Goal: Transaction & Acquisition: Purchase product/service

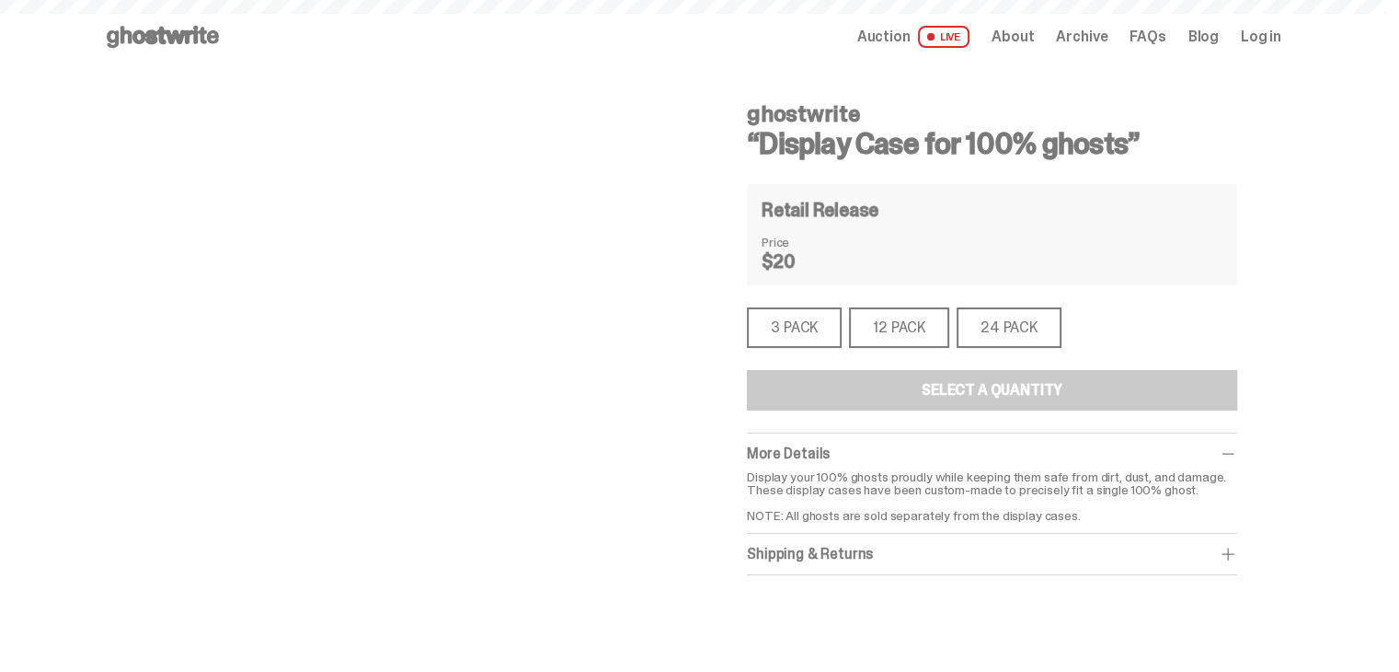
click at [1280, 33] on span "Log in" at bounding box center [1261, 36] width 40 height 15
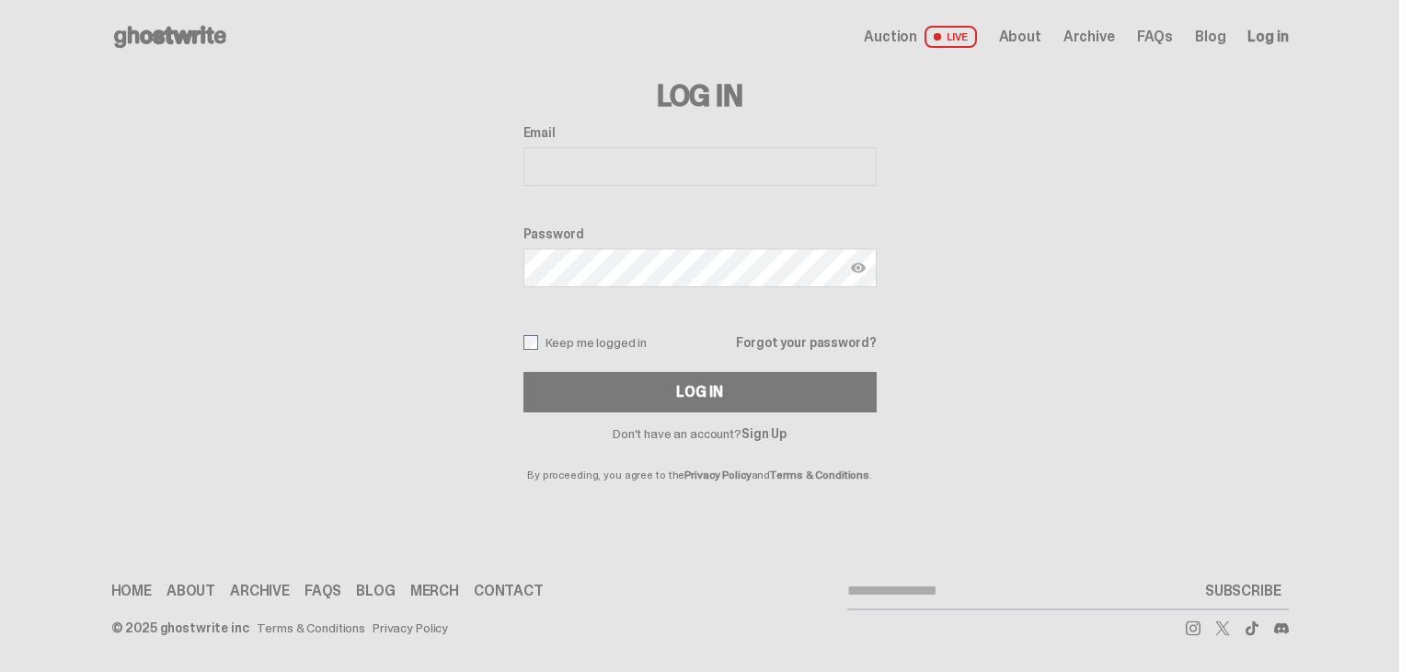
click at [732, 163] on input "Email" at bounding box center [700, 166] width 353 height 39
type input "**********"
click at [863, 270] on img at bounding box center [858, 267] width 15 height 15
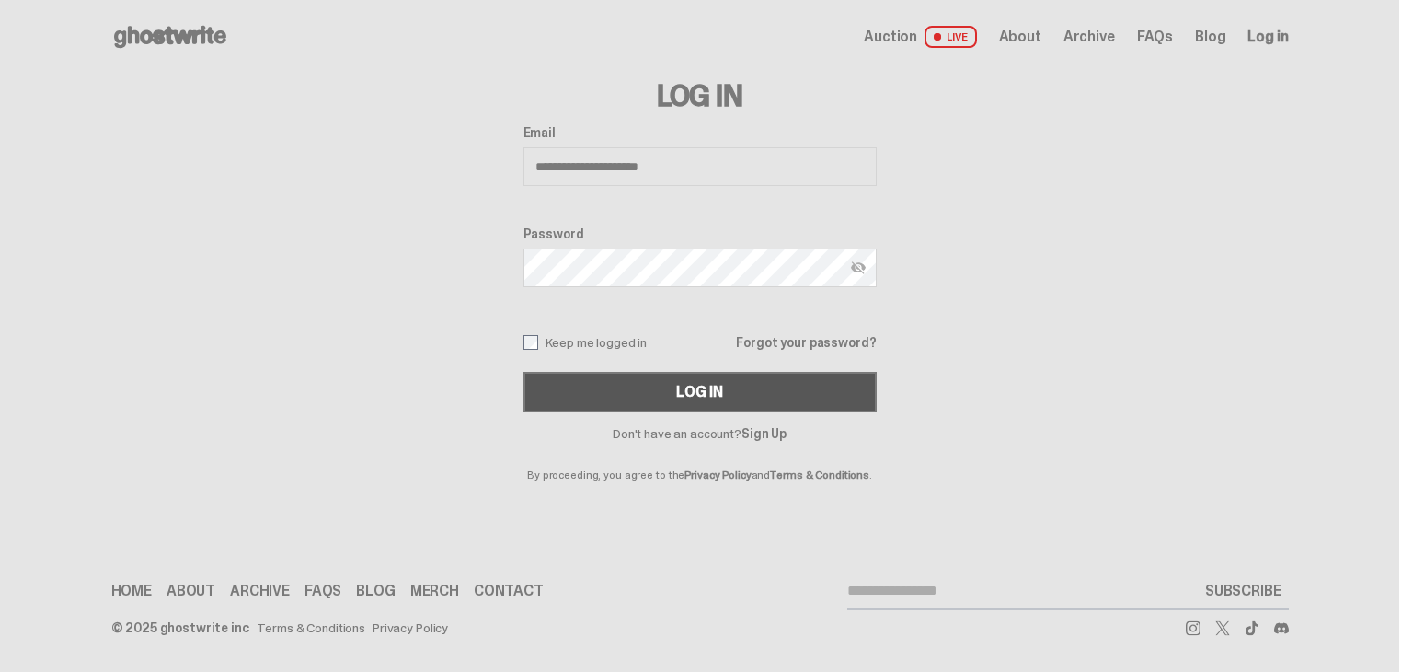
click at [677, 391] on div "Log In" at bounding box center [699, 392] width 46 height 15
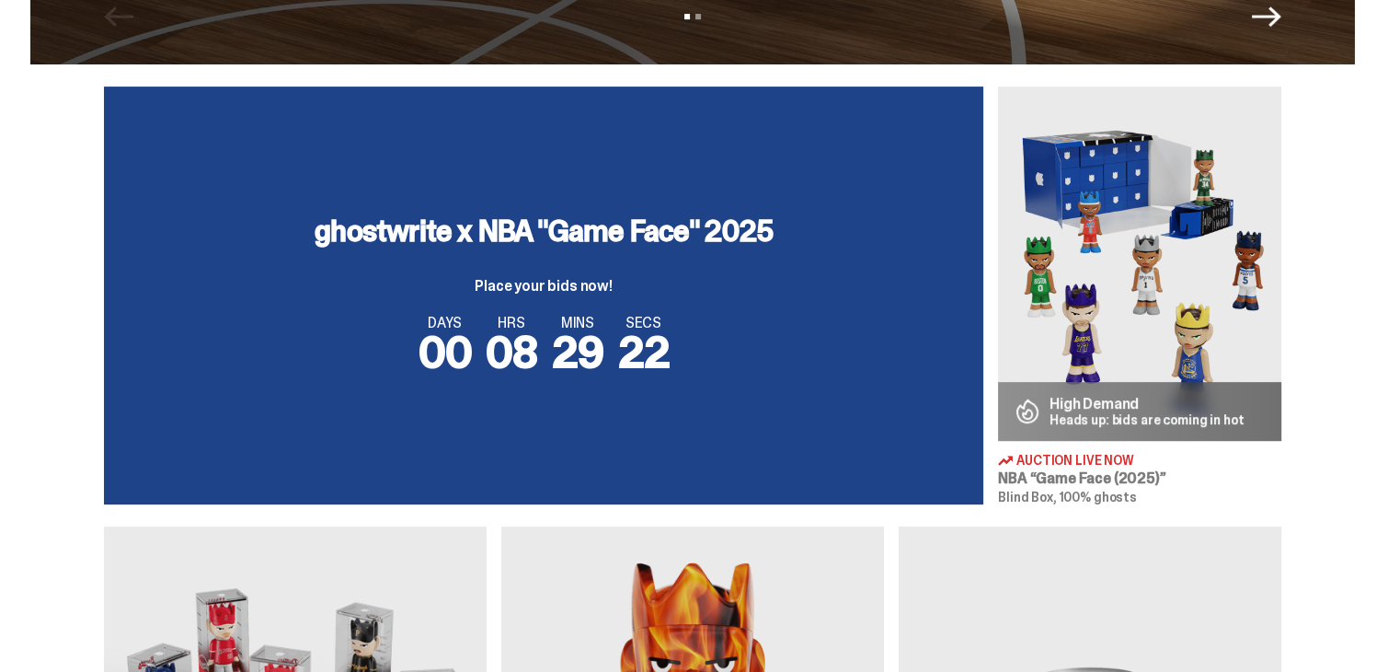
scroll to position [552, 0]
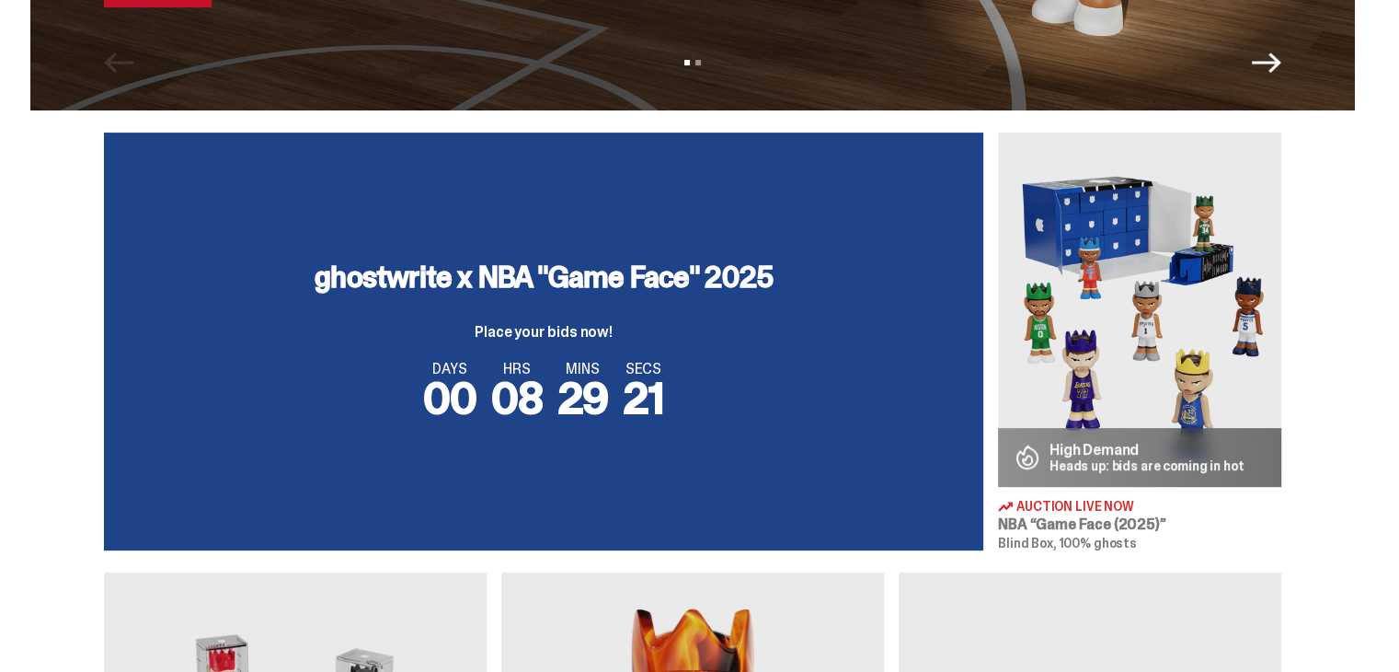
click at [668, 306] on div "ghostwrite x NBA "Game Face" 2025 Place your bids now!" at bounding box center [544, 300] width 458 height 77
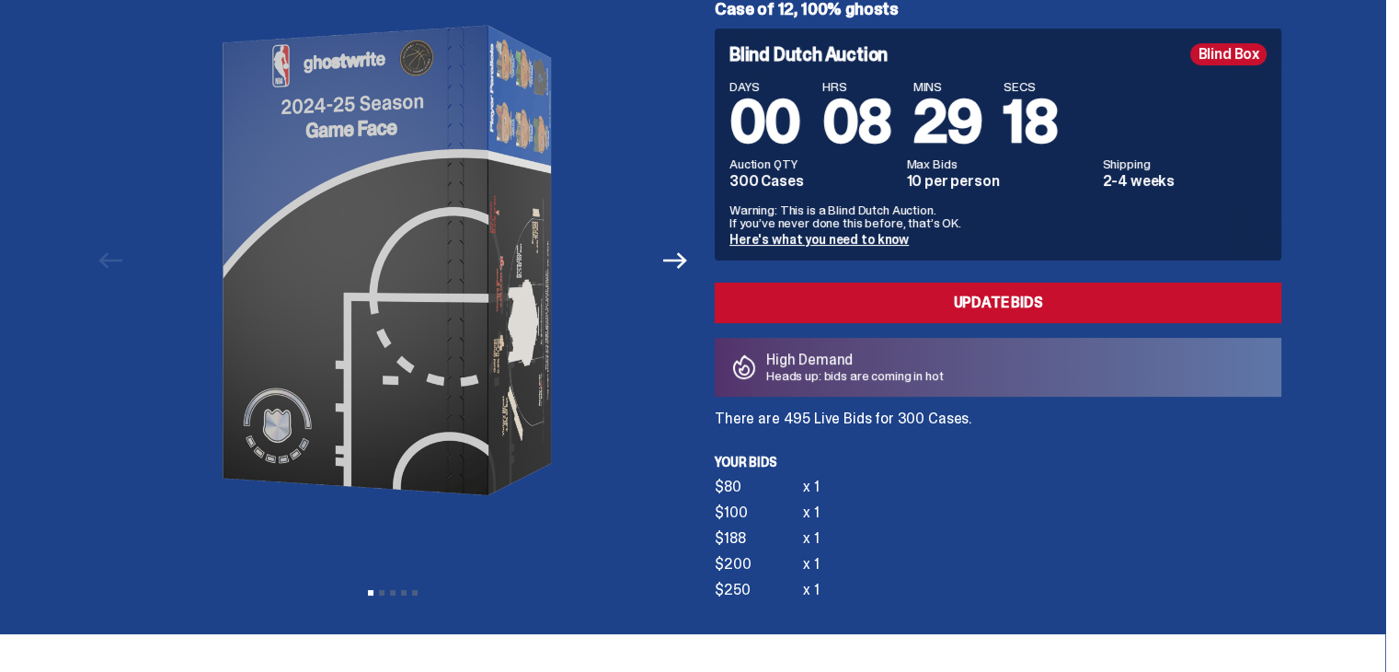
scroll to position [184, 0]
